Goal: Entertainment & Leisure: Consume media (video, audio)

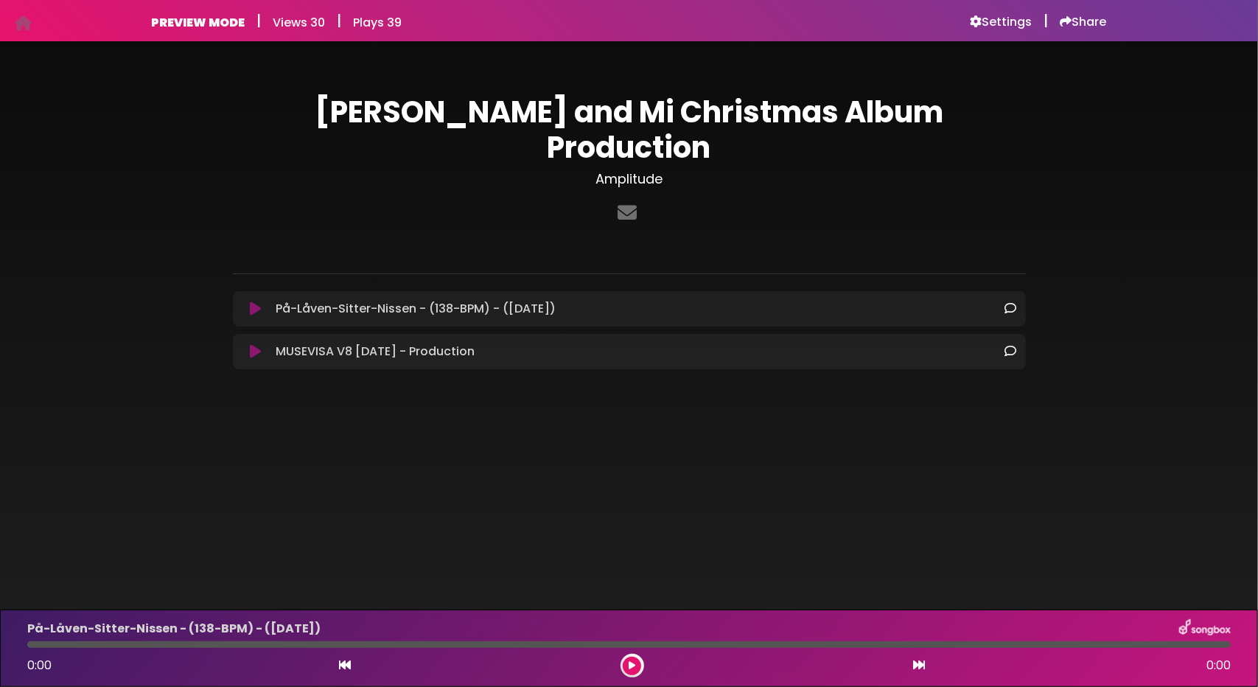
click at [189, 15] on h6 "PREVIEW MODE" at bounding box center [199, 22] width 94 height 14
click at [251, 344] on icon at bounding box center [255, 351] width 11 height 15
click at [259, 344] on icon at bounding box center [255, 351] width 11 height 15
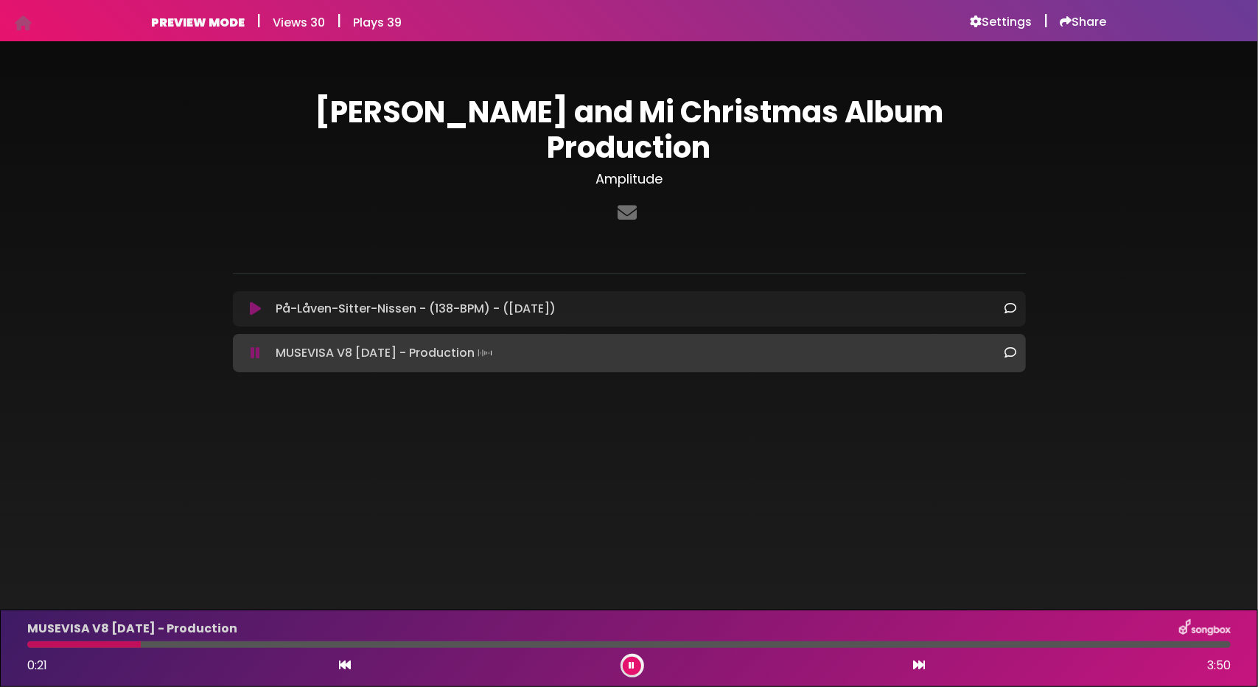
click at [259, 346] on icon at bounding box center [256, 353] width 10 height 15
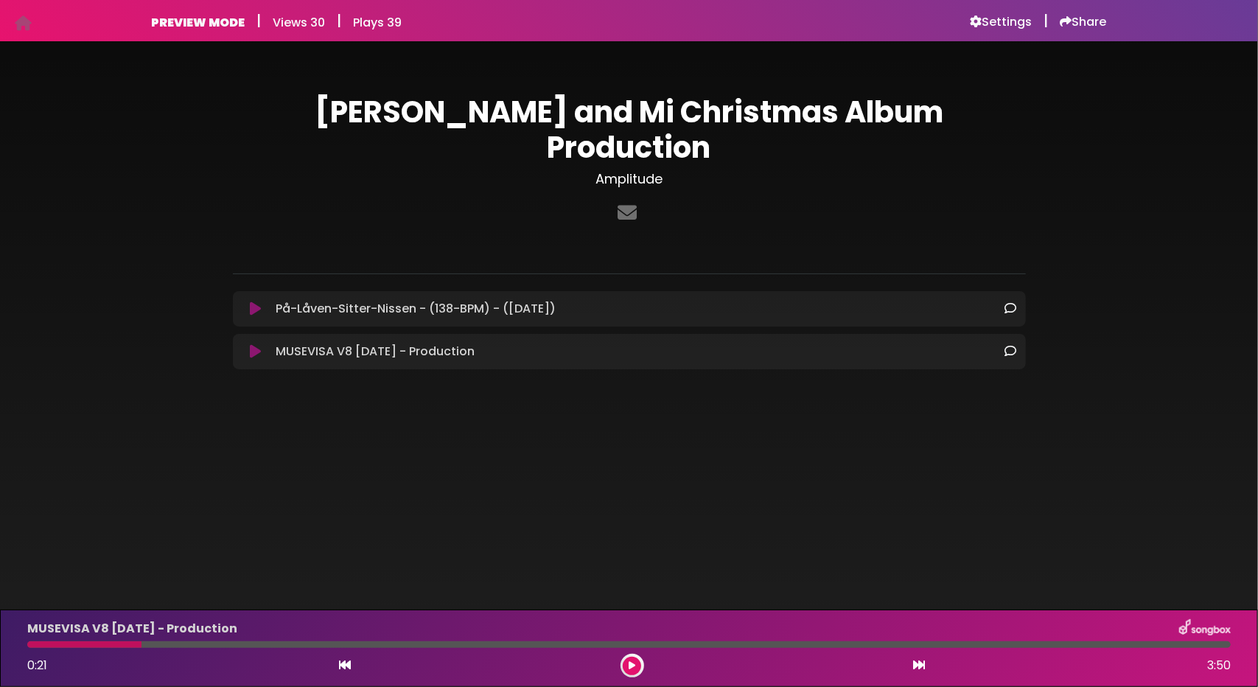
drag, startPoint x: 255, startPoint y: 271, endPoint x: 388, endPoint y: 177, distance: 162.8
click at [254, 301] on icon at bounding box center [255, 308] width 11 height 15
click at [251, 301] on icon at bounding box center [255, 308] width 11 height 15
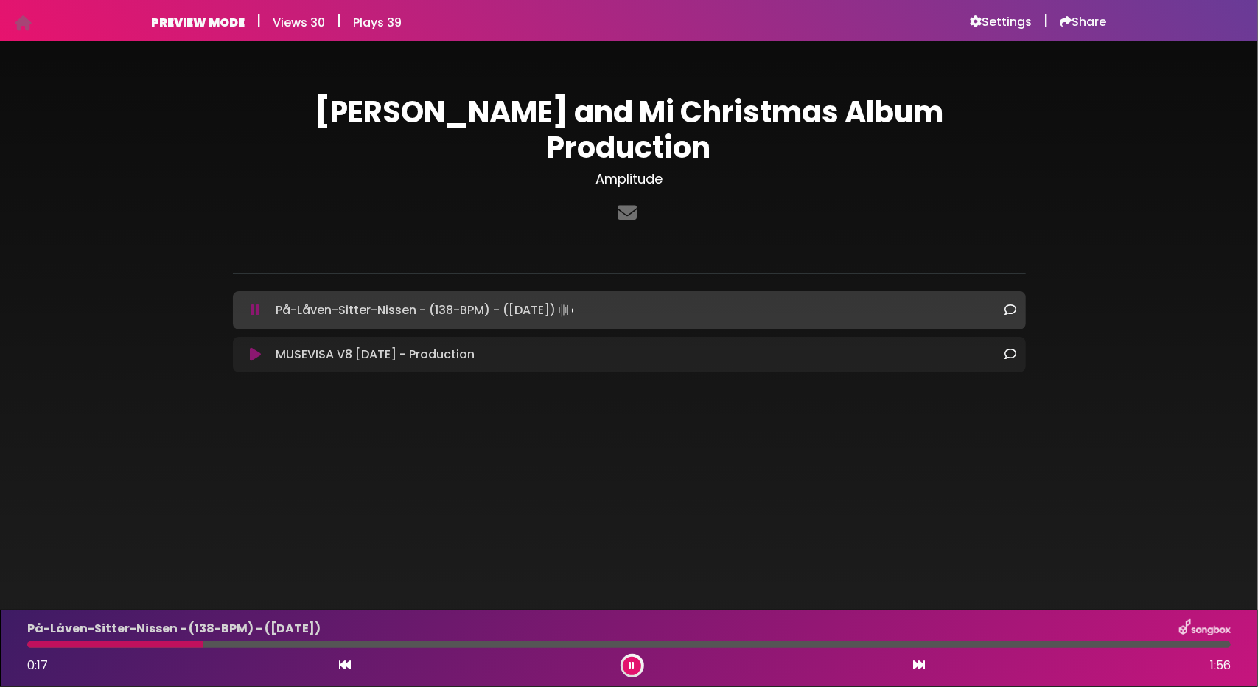
click at [243, 646] on div at bounding box center [629, 644] width 1204 height 7
click at [335, 649] on div "På-Låven-Sitter-Nissen - (138-BPM) - ([DATE]) 0:21 1:56" at bounding box center [628, 648] width 1221 height 58
click at [362, 647] on div at bounding box center [629, 644] width 1204 height 7
click at [257, 347] on icon at bounding box center [255, 354] width 11 height 15
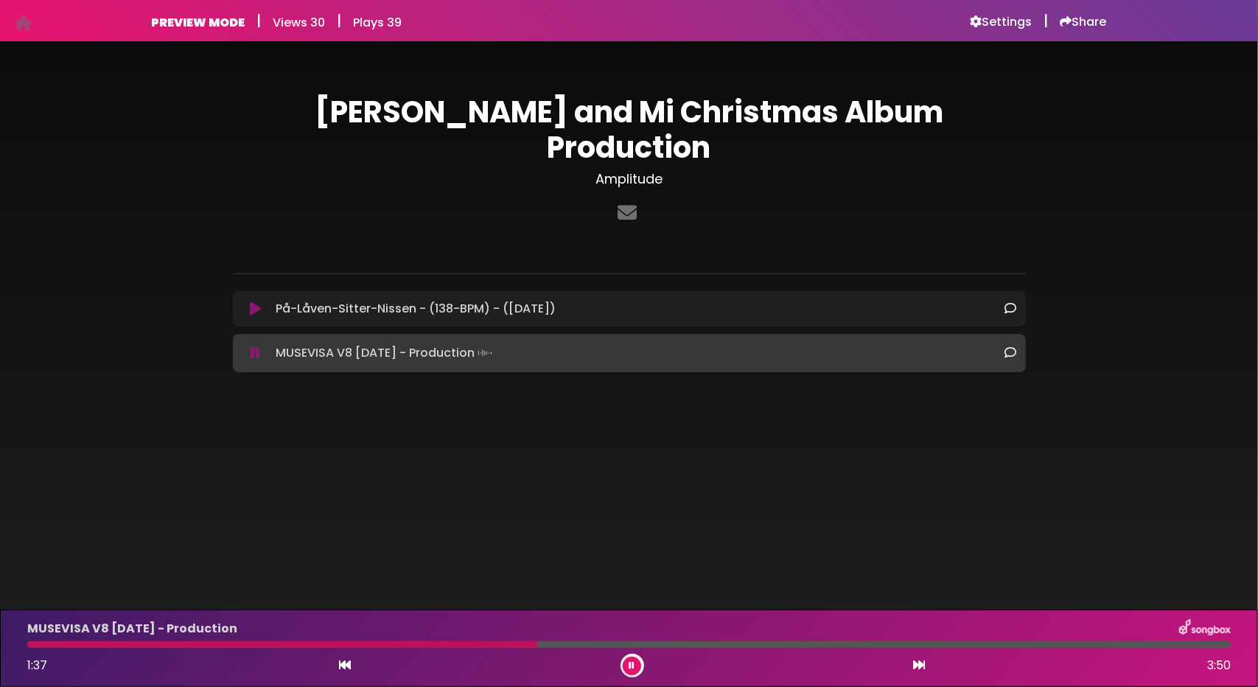
click at [629, 661] on icon at bounding box center [632, 665] width 6 height 9
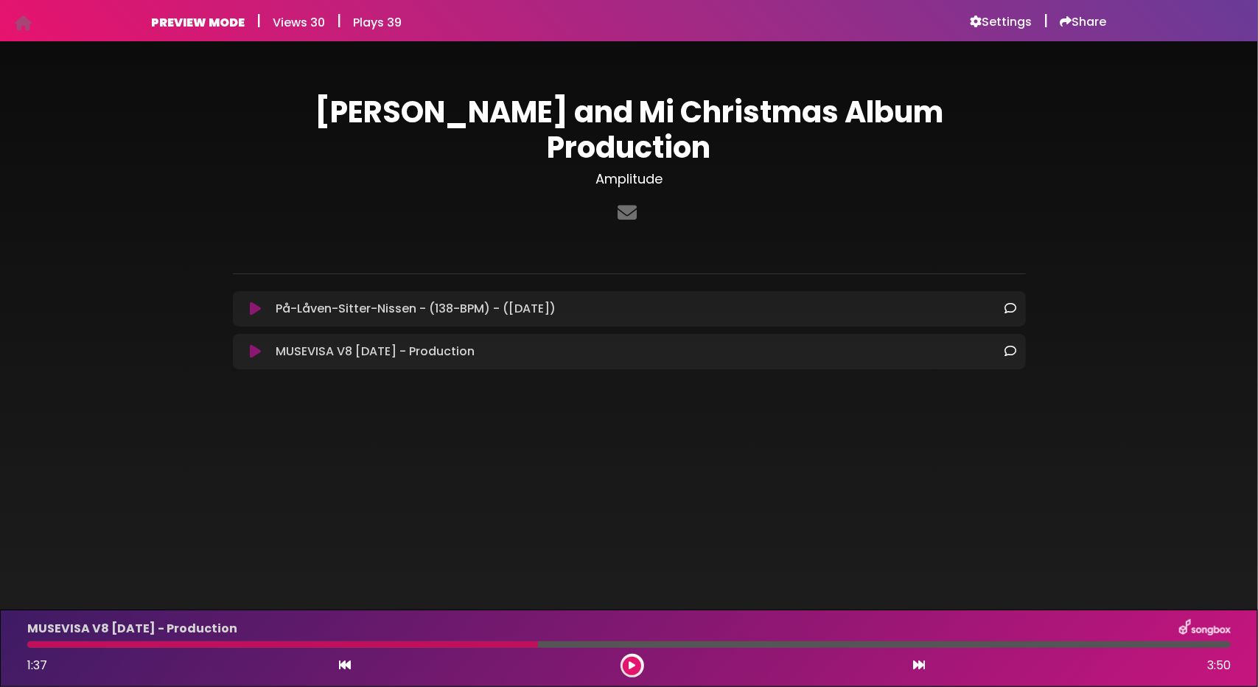
click at [631, 669] on icon at bounding box center [632, 665] width 7 height 9
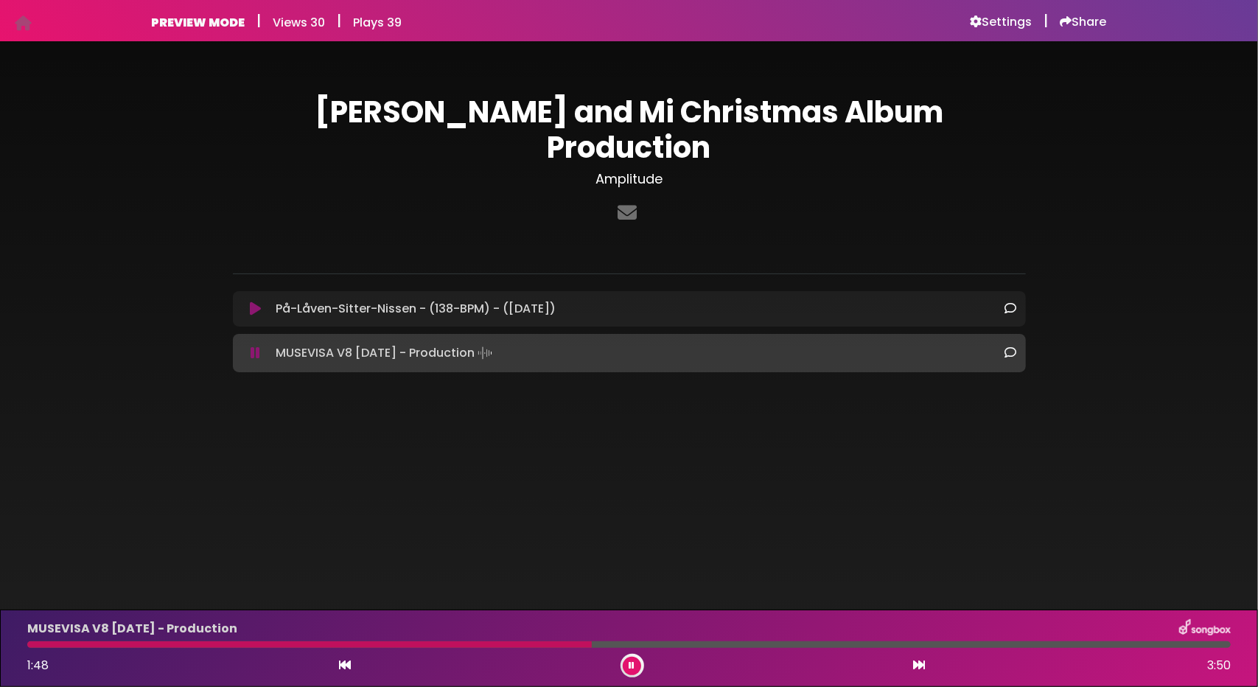
click at [629, 662] on icon at bounding box center [632, 665] width 6 height 9
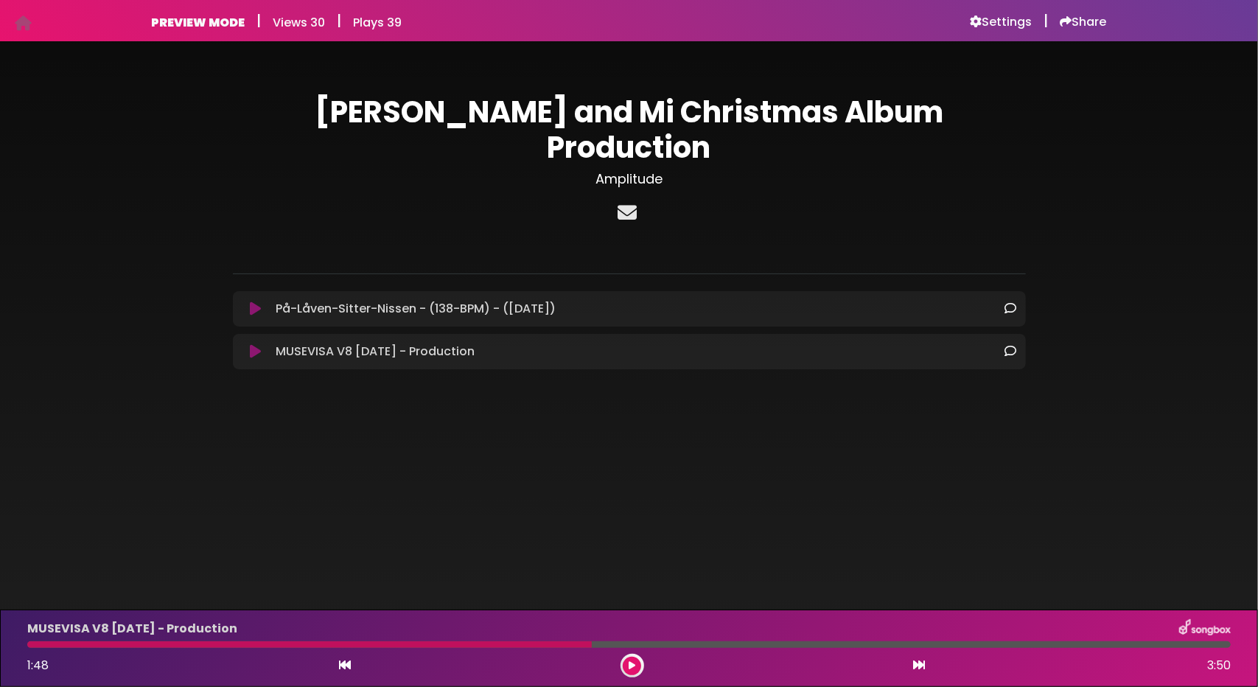
click at [621, 203] on icon at bounding box center [627, 212] width 25 height 19
